Goal: Task Accomplishment & Management: Manage account settings

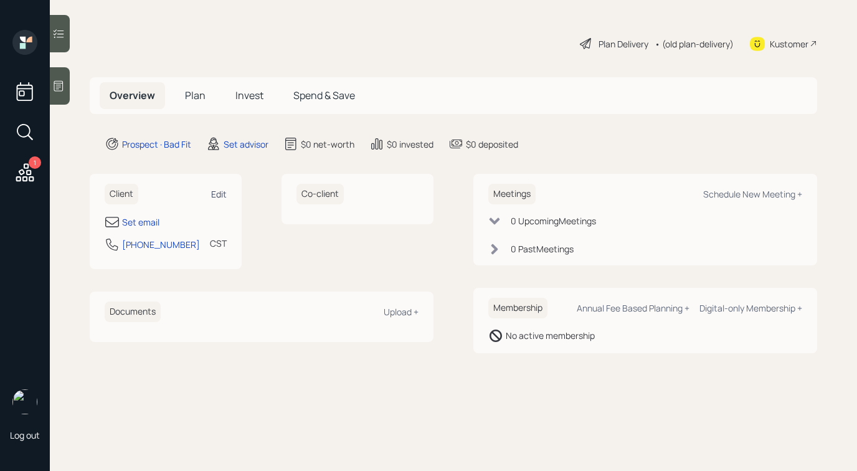
click at [218, 196] on div "Edit" at bounding box center [219, 194] width 16 height 12
select select "America/[GEOGRAPHIC_DATA]"
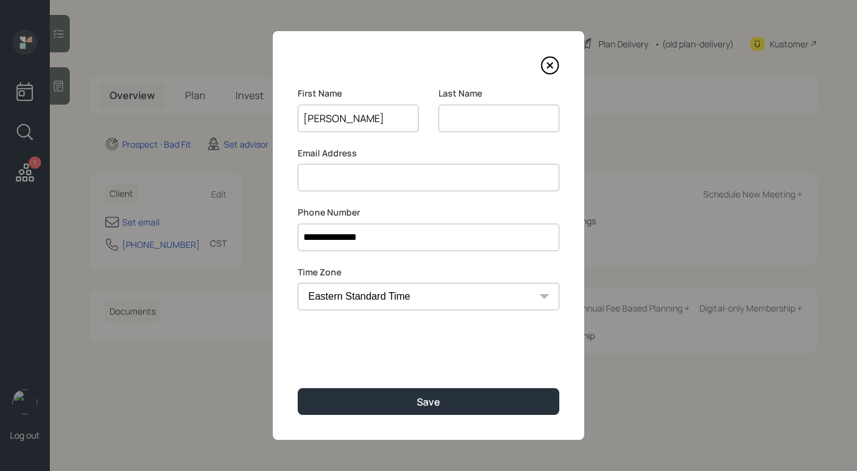
type input "[PERSON_NAME]"
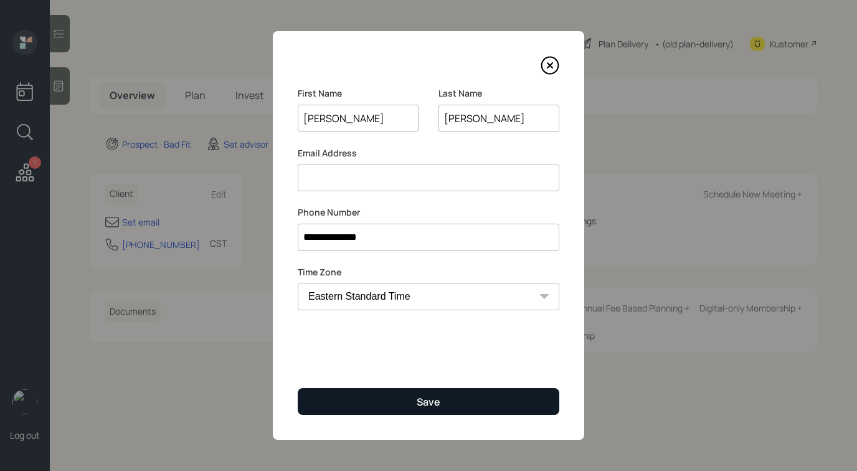
type input "[PERSON_NAME]"
click at [360, 397] on button "Save" at bounding box center [428, 401] width 261 height 27
